Goal: Obtain resource: Download file/media

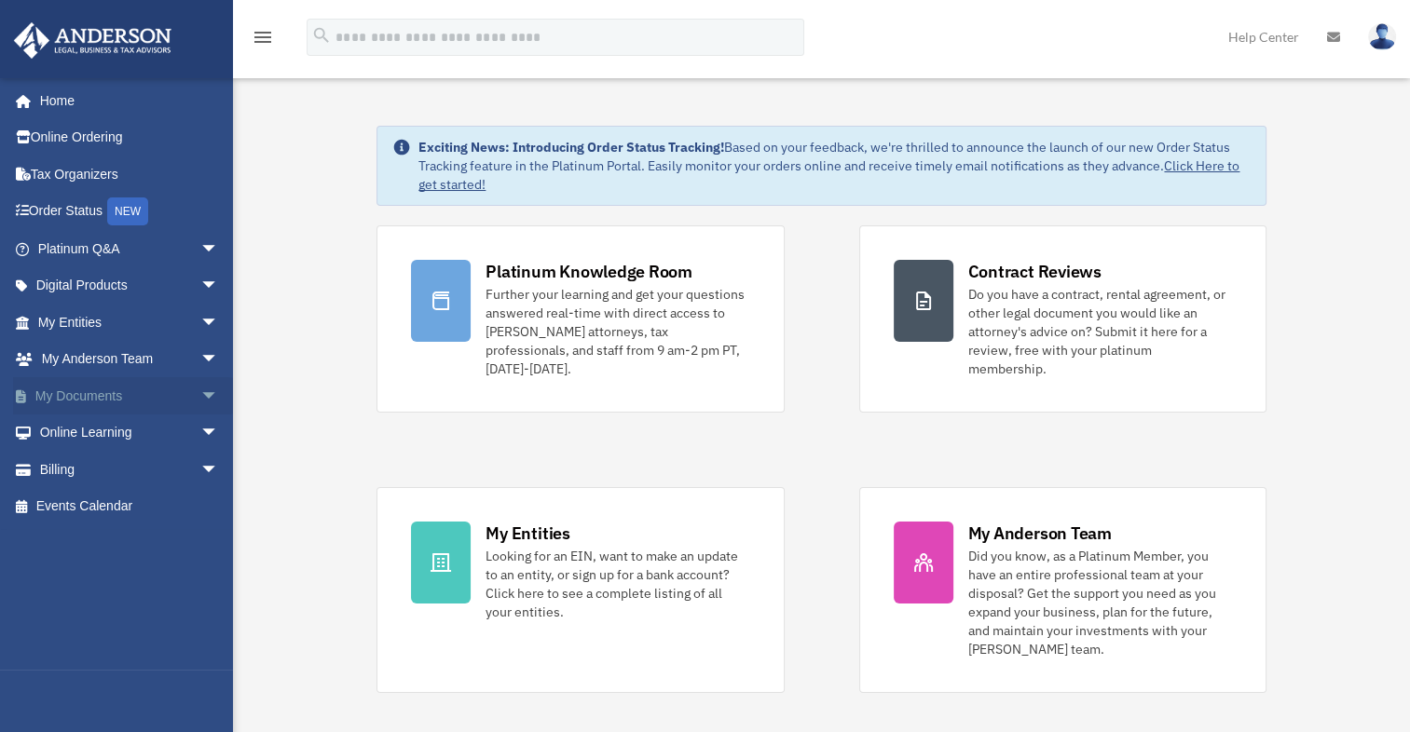
click at [91, 391] on link "My Documents arrow_drop_down" at bounding box center [130, 395] width 234 height 37
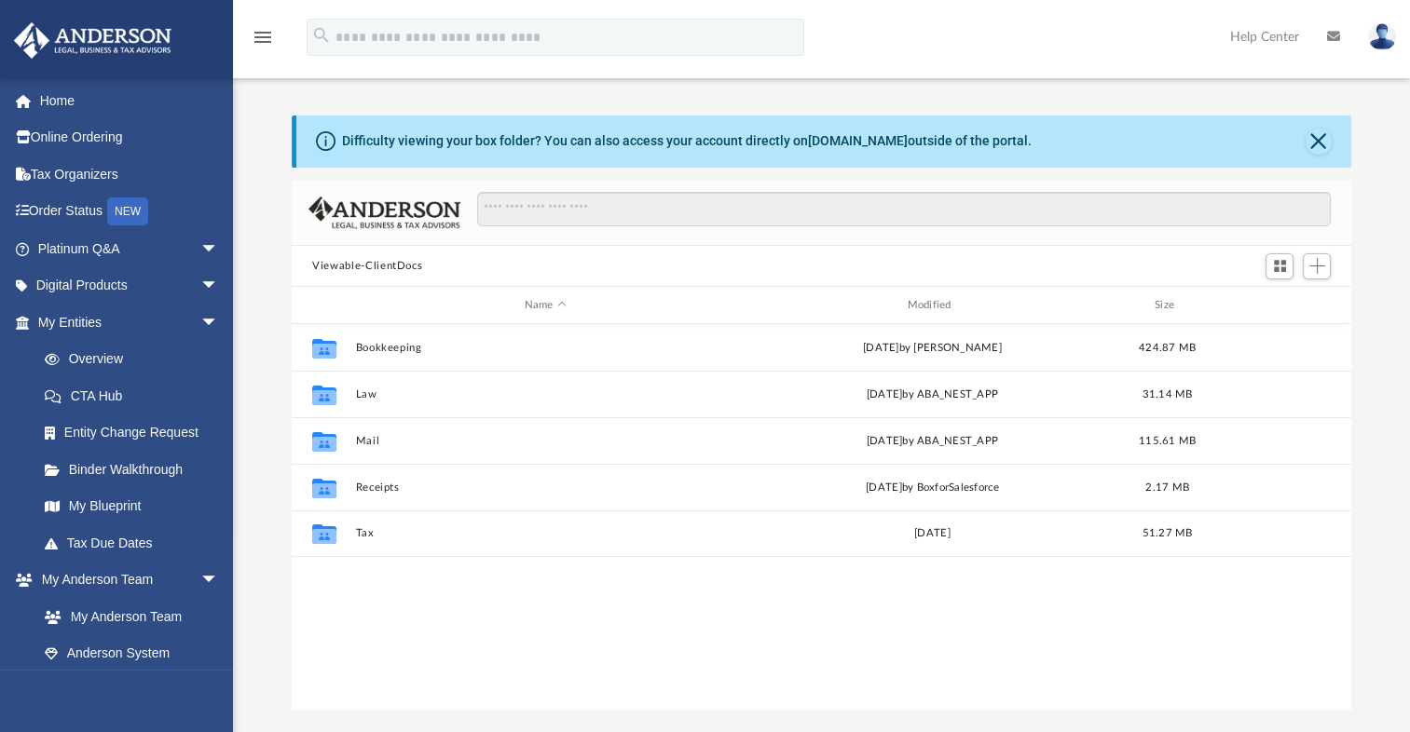
scroll to position [409, 1044]
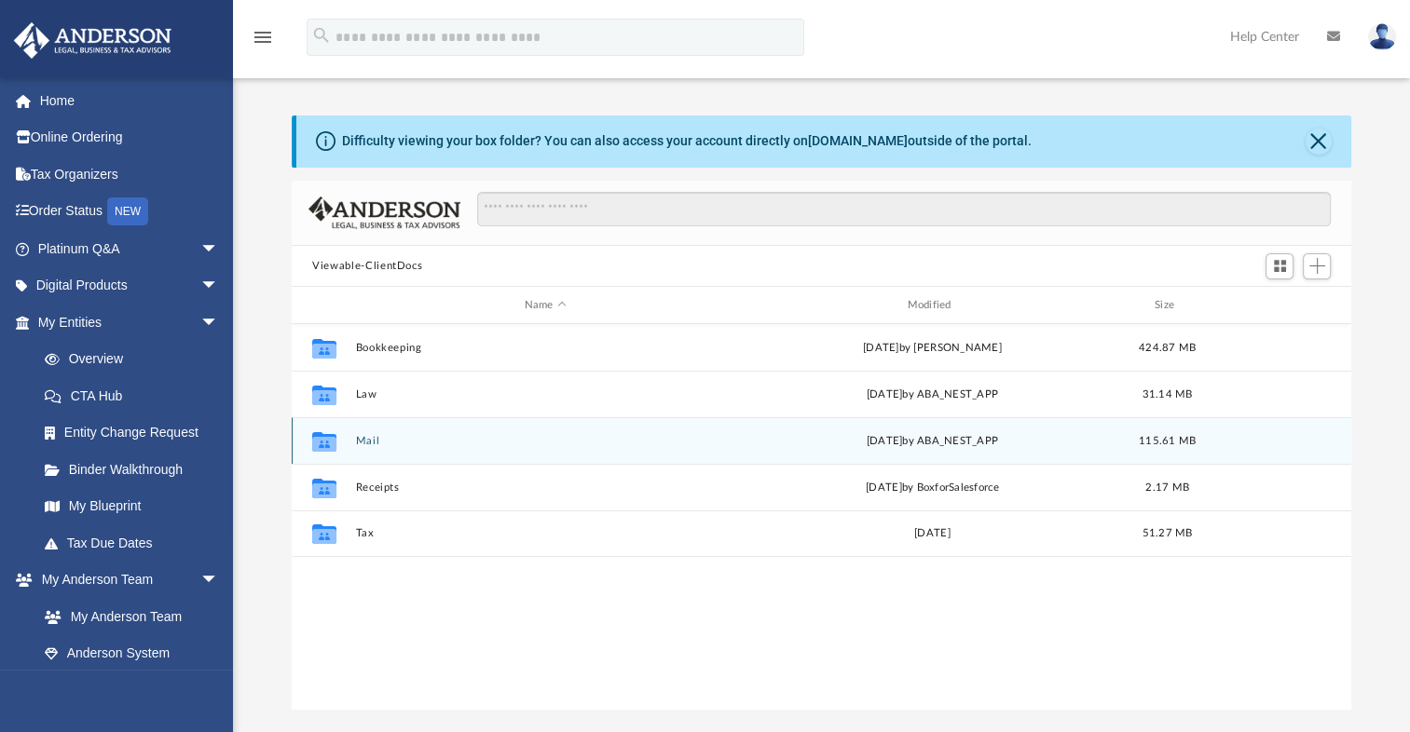
click at [406, 449] on div "Collaborated Folder Mail [DATE] by ABA_NEST_APP 115.61 MB" at bounding box center [821, 440] width 1059 height 47
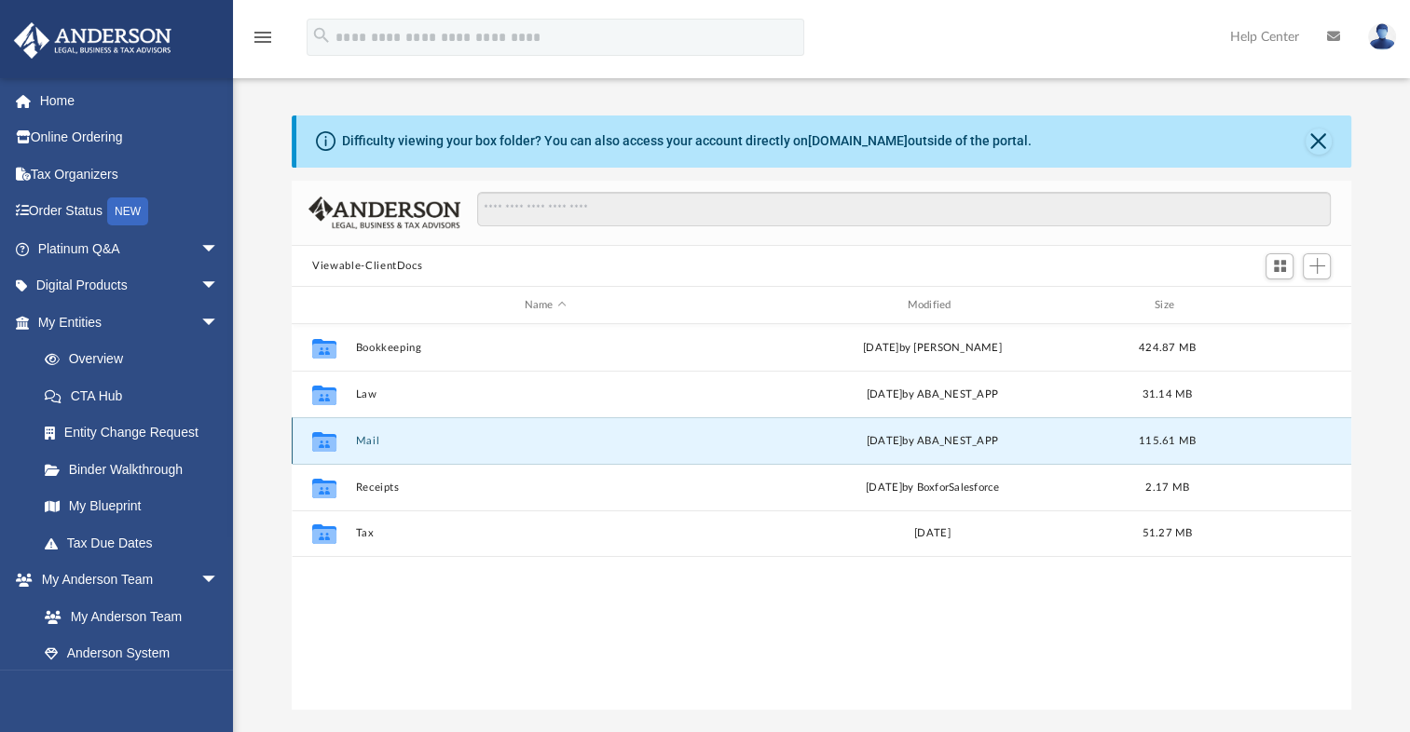
click at [362, 435] on button "Mail" at bounding box center [545, 441] width 379 height 12
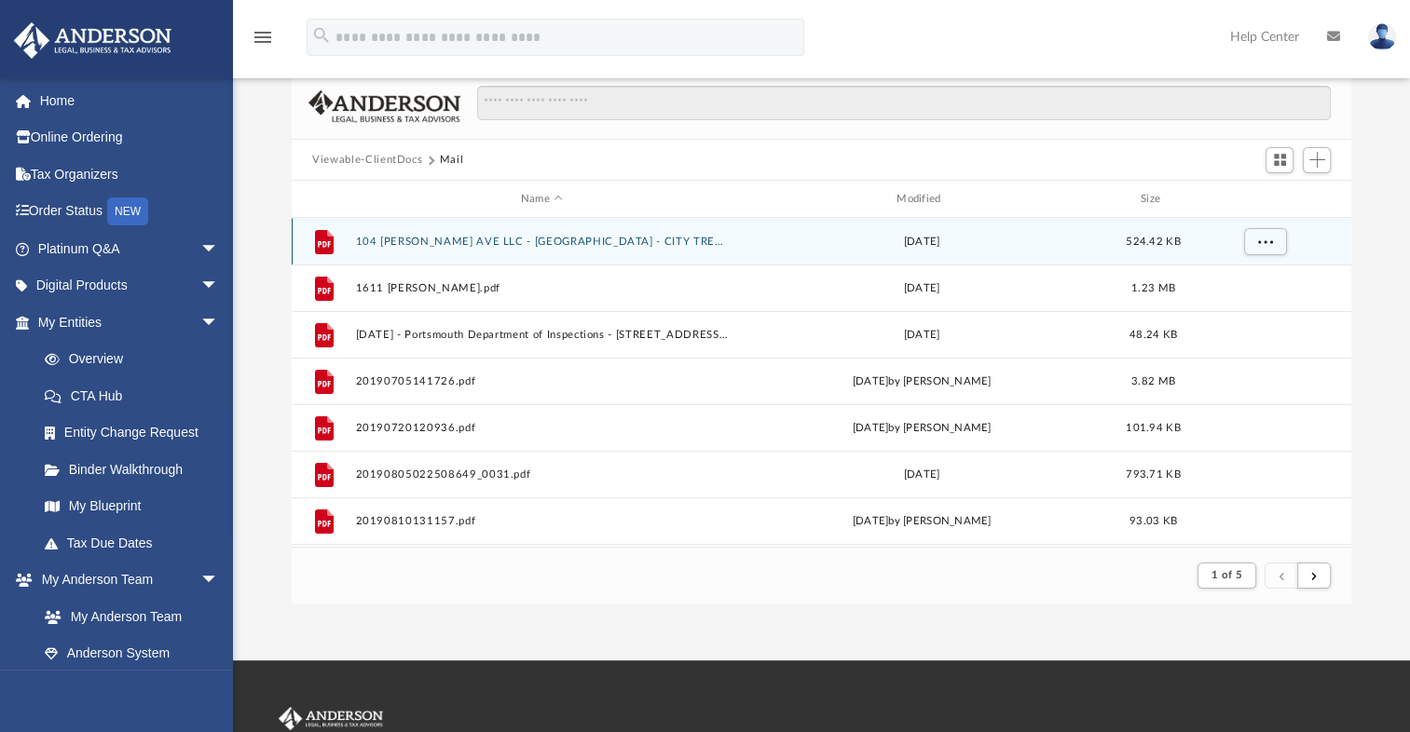
scroll to position [116, 0]
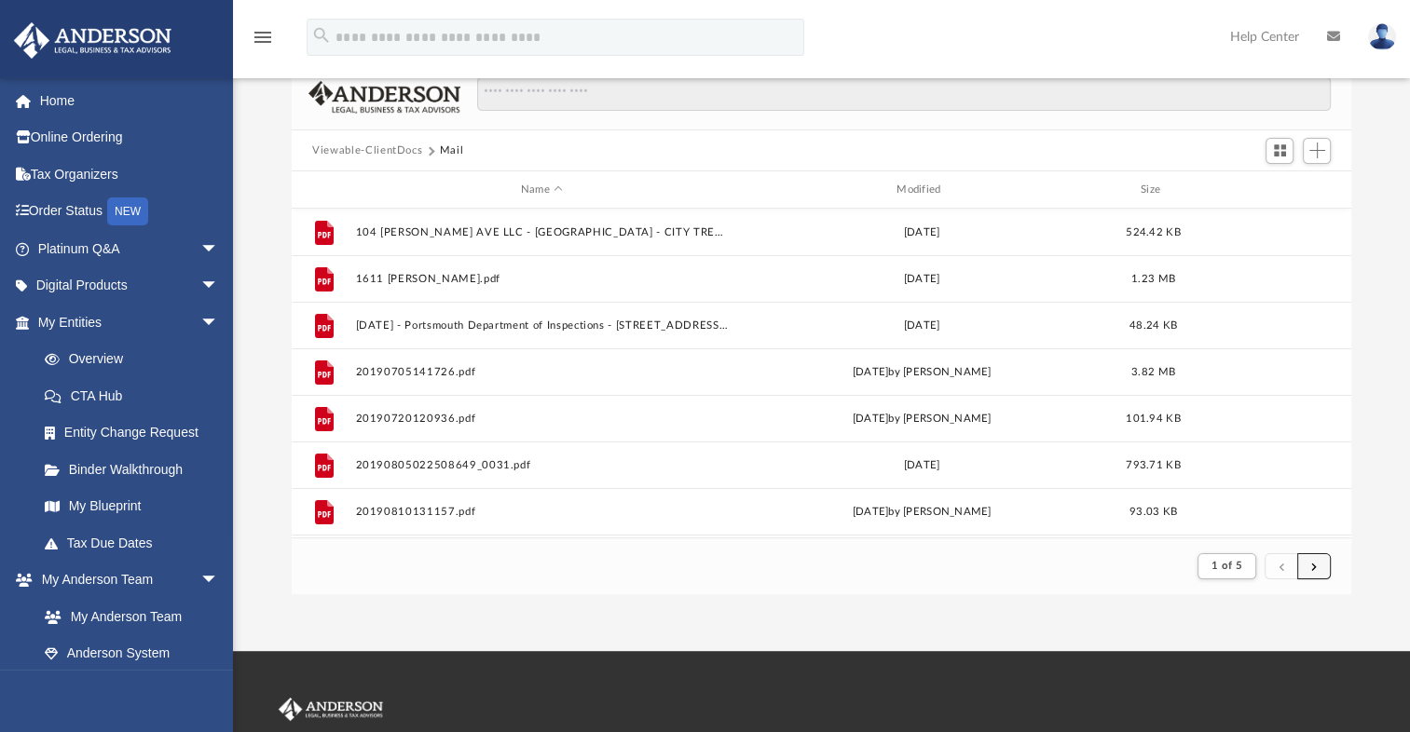
click at [1316, 559] on button "submit" at bounding box center [1314, 566] width 34 height 27
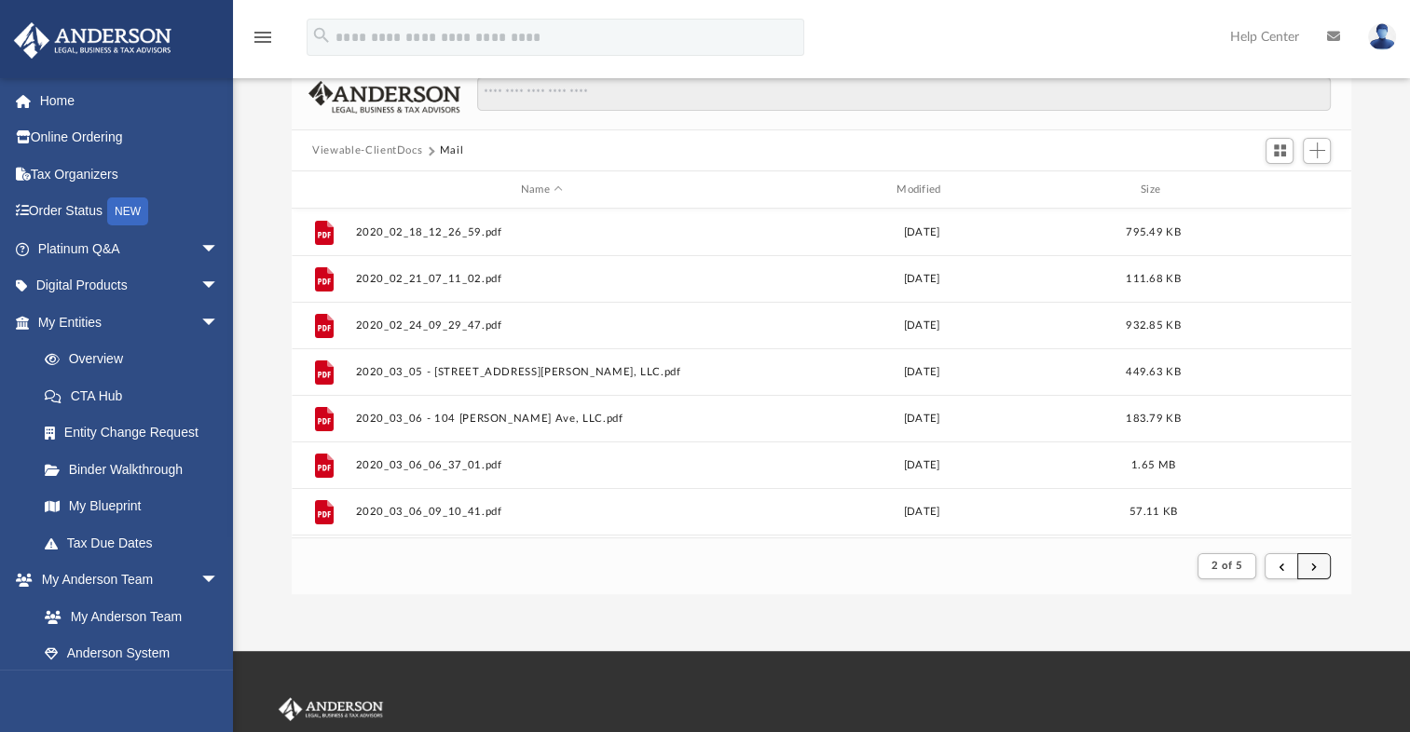
click at [1323, 574] on button "submit" at bounding box center [1314, 566] width 34 height 27
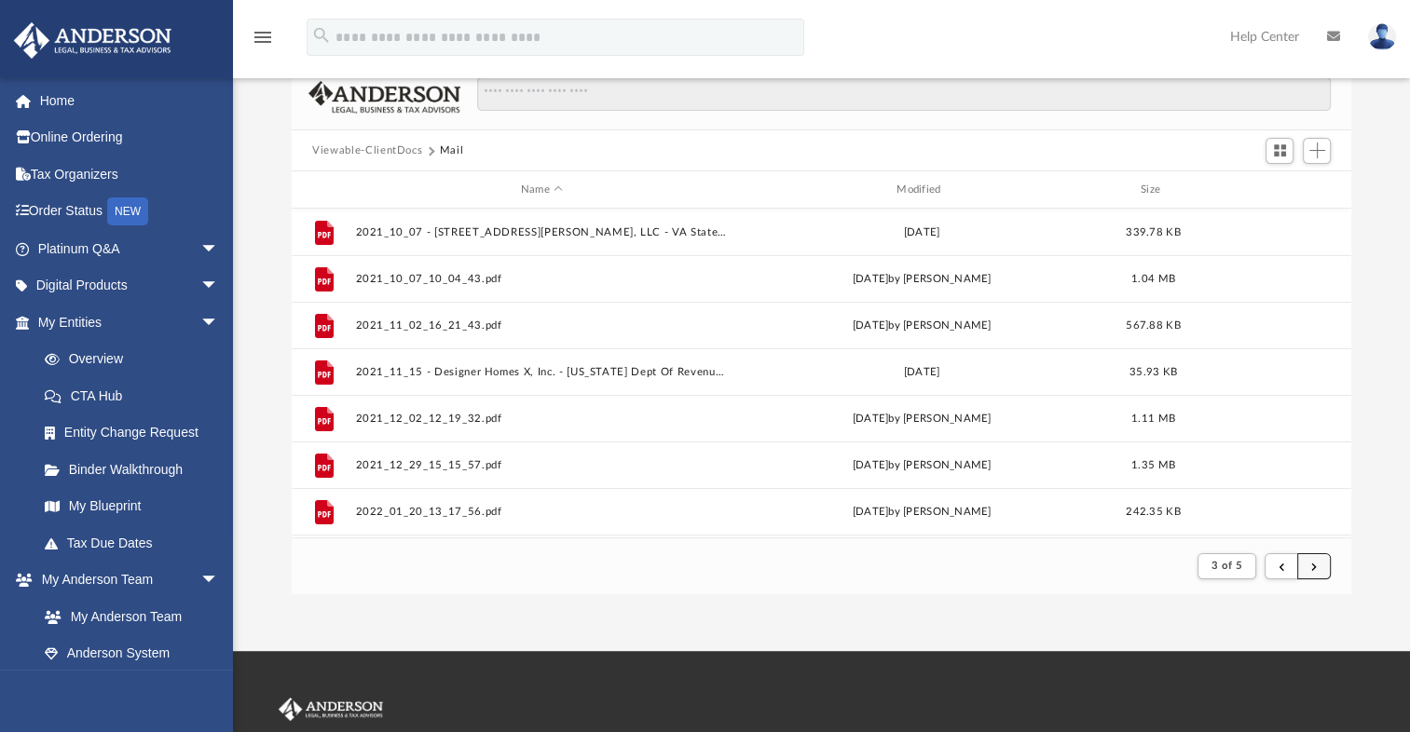
click at [1304, 577] on button "submit" at bounding box center [1314, 566] width 34 height 27
click at [1316, 573] on button "submit" at bounding box center [1314, 566] width 34 height 27
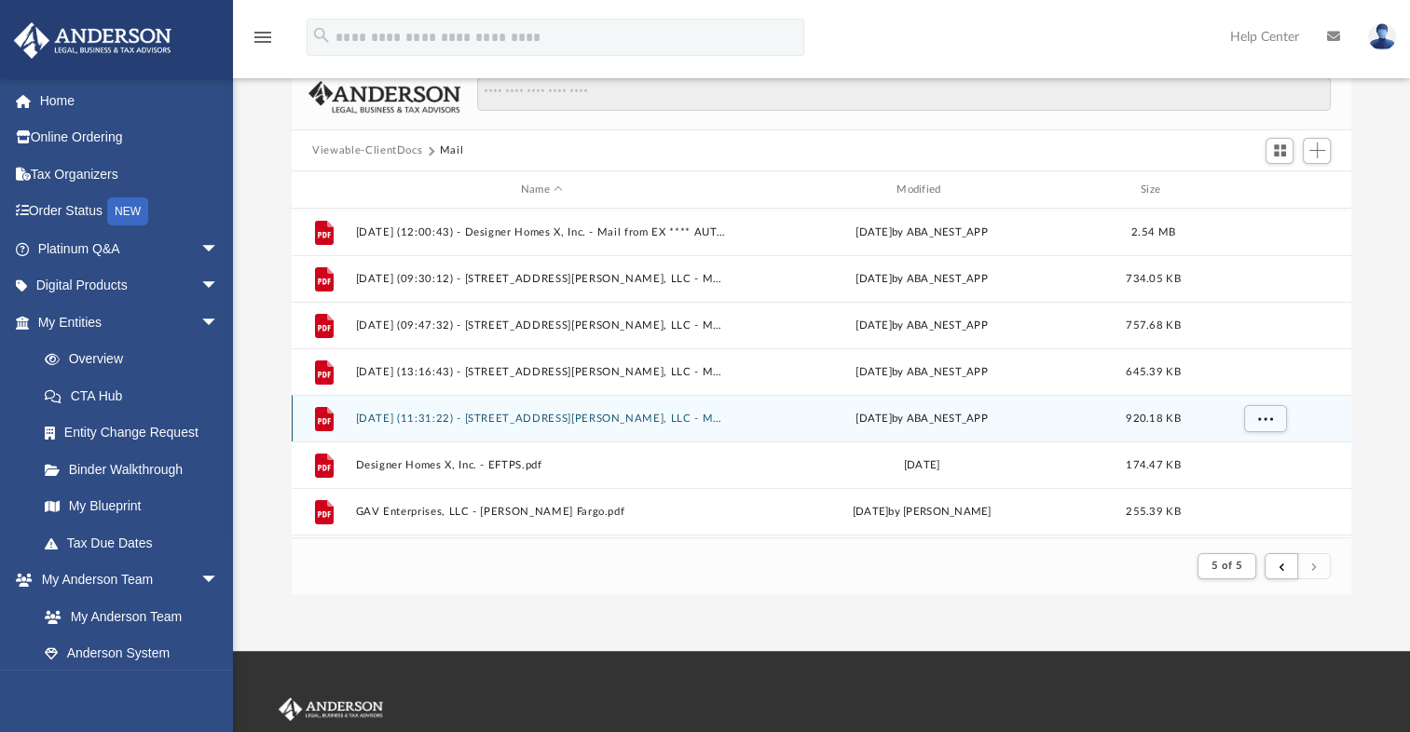
click at [618, 415] on button "[DATE] (11:31:22) - [STREET_ADDRESS][PERSON_NAME], LLC - Mail.pdf" at bounding box center [542, 419] width 372 height 12
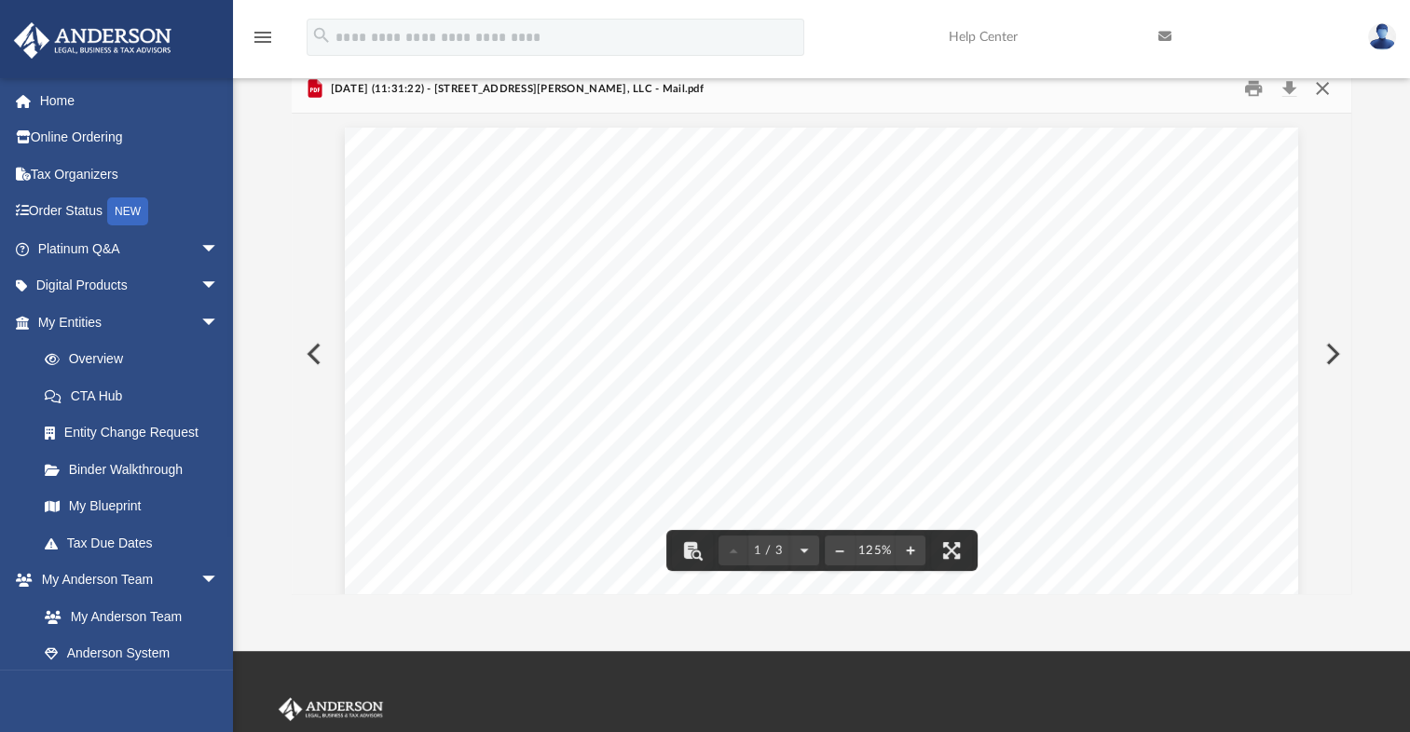
click at [1332, 91] on button "Close" at bounding box center [1321, 89] width 34 height 29
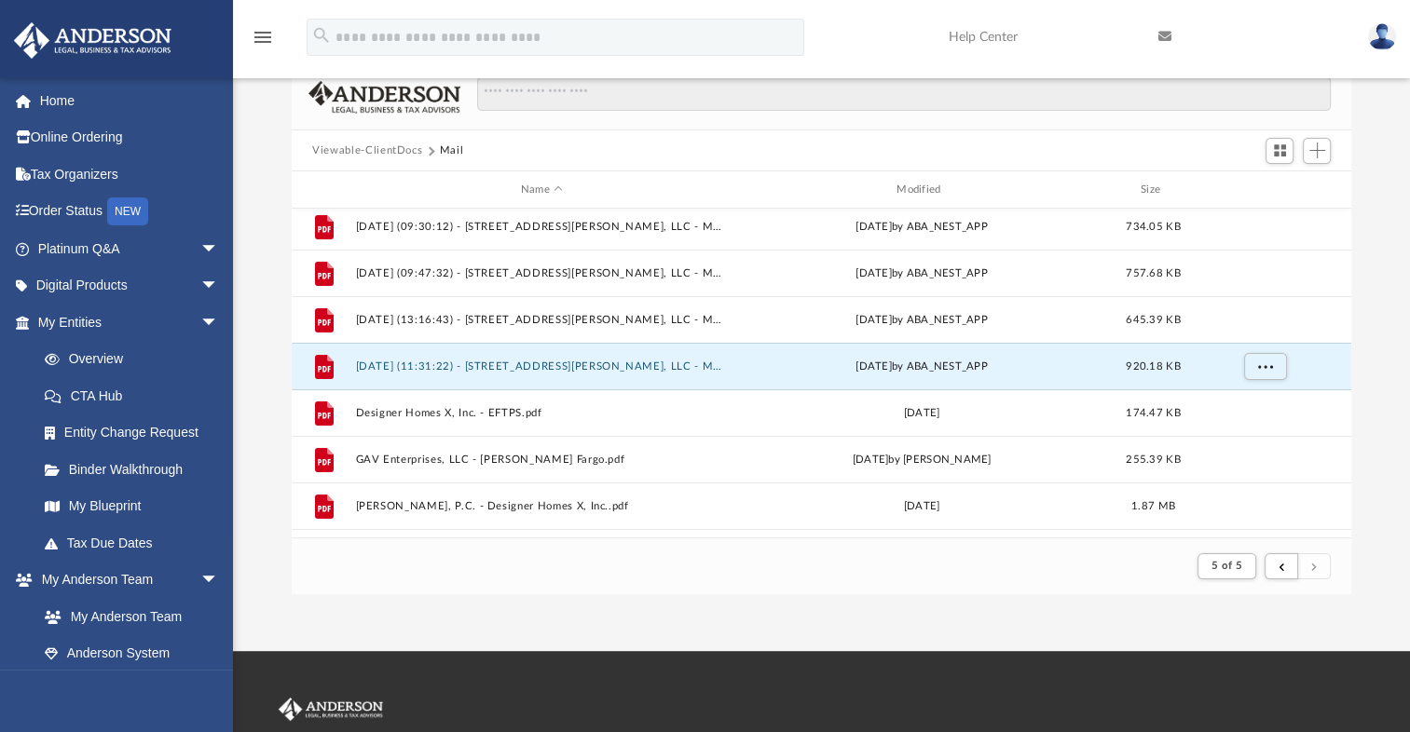
scroll to position [90, 0]
